Goal: Obtain resource: Download file/media

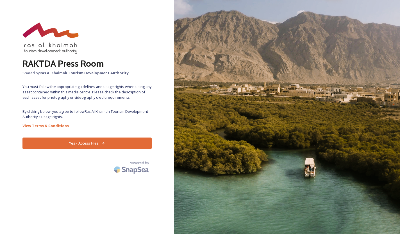
click at [104, 145] on button "Yes - Access Files" at bounding box center [86, 143] width 129 height 12
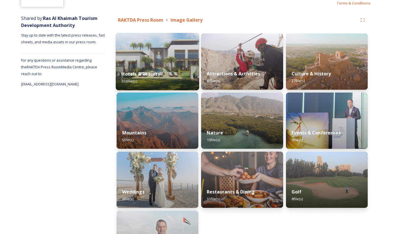
scroll to position [57, 0]
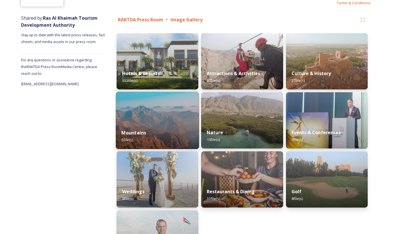
click at [177, 131] on div "Mountains 5 file(s)" at bounding box center [157, 136] width 83 height 26
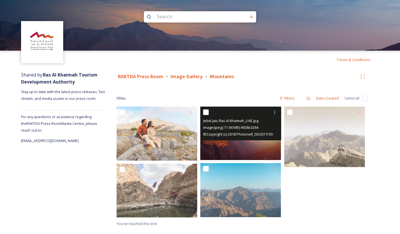
click at [245, 153] on img at bounding box center [240, 132] width 81 height 53
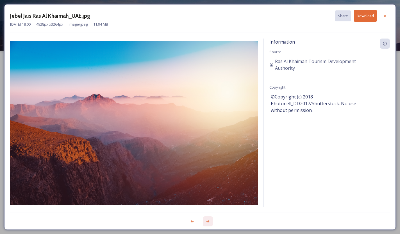
click at [208, 221] on icon at bounding box center [208, 221] width 4 height 4
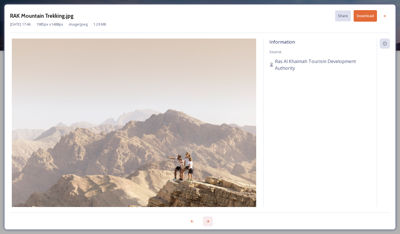
click at [208, 221] on icon at bounding box center [208, 221] width 4 height 4
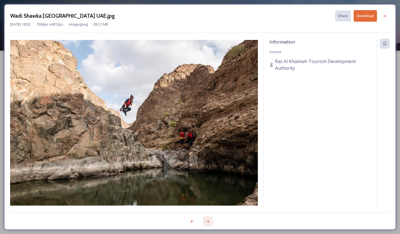
click at [208, 221] on icon at bounding box center [208, 221] width 4 height 4
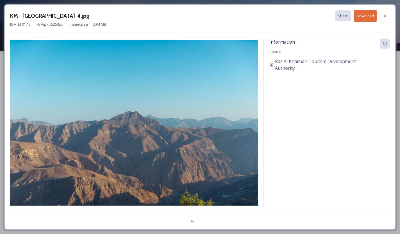
click at [208, 221] on div at bounding box center [200, 217] width 380 height 11
click at [385, 17] on icon at bounding box center [384, 16] width 4 height 4
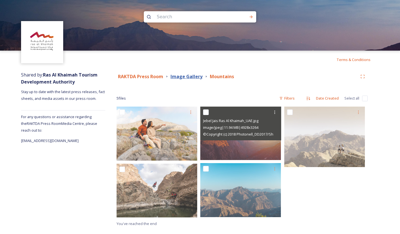
click at [181, 77] on strong "Image Gallery" at bounding box center [186, 76] width 32 height 6
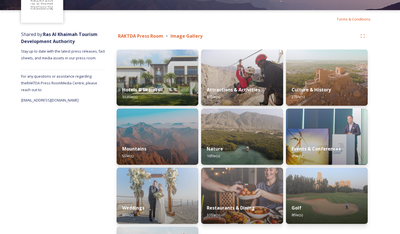
scroll to position [42, 0]
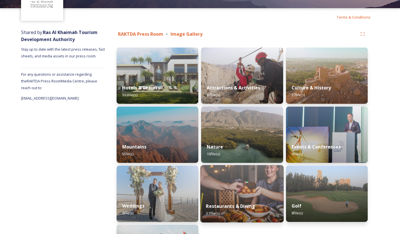
click at [229, 197] on div "Restaurants & Dining 31 file(s)" at bounding box center [241, 210] width 83 height 26
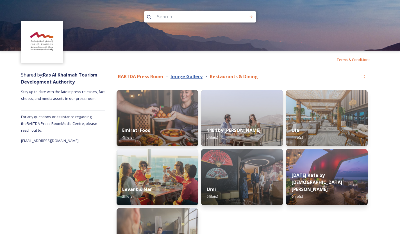
click at [195, 76] on strong "Image Gallery" at bounding box center [186, 76] width 32 height 6
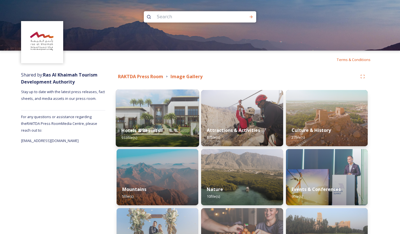
click at [173, 112] on img at bounding box center [157, 117] width 83 height 57
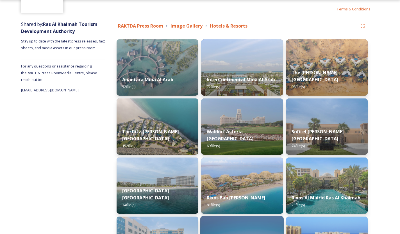
scroll to position [50, 0]
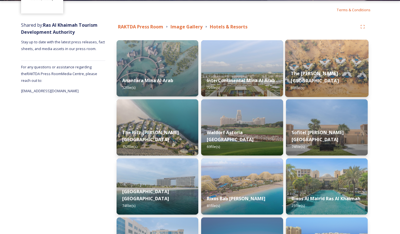
click at [328, 63] on img at bounding box center [326, 68] width 83 height 57
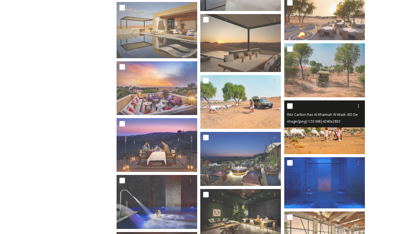
scroll to position [330, 0]
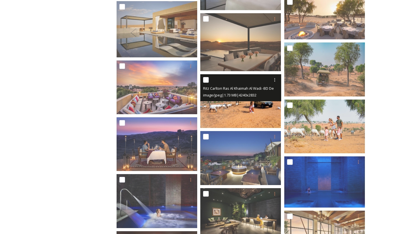
click at [243, 112] on img at bounding box center [240, 101] width 81 height 54
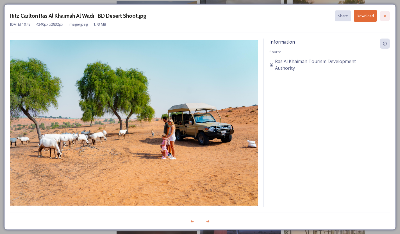
click at [385, 17] on icon at bounding box center [384, 16] width 4 height 4
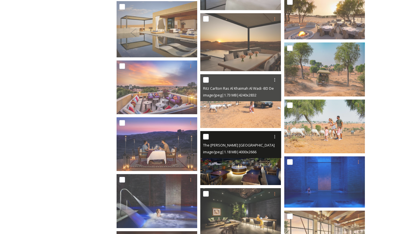
click at [237, 177] on img at bounding box center [240, 158] width 81 height 54
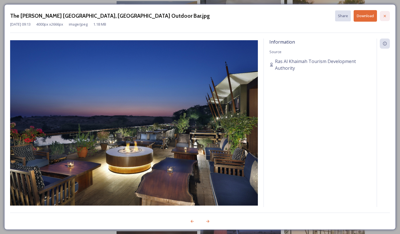
click at [385, 15] on icon at bounding box center [384, 16] width 4 height 4
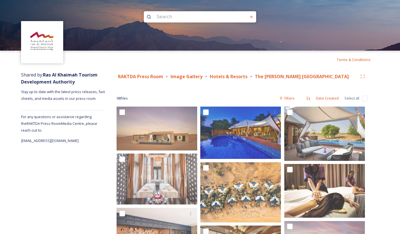
scroll to position [0, 0]
click at [241, 79] on strong "Hotels & Resorts" at bounding box center [229, 76] width 38 height 6
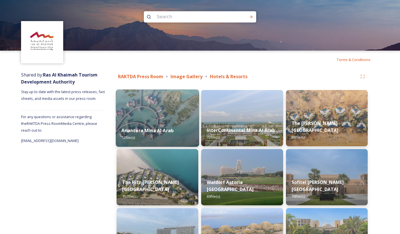
click at [149, 115] on img at bounding box center [157, 117] width 83 height 57
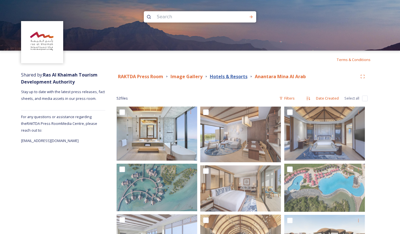
click at [233, 78] on strong "Hotels & Resorts" at bounding box center [229, 76] width 38 height 6
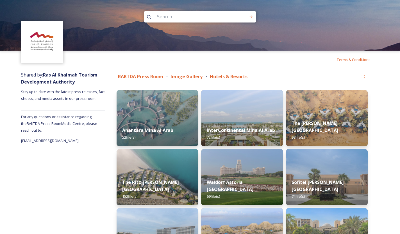
click at [259, 64] on div "Terms & Conditions" at bounding box center [200, 60] width 400 height 18
